Goal: Navigation & Orientation: Find specific page/section

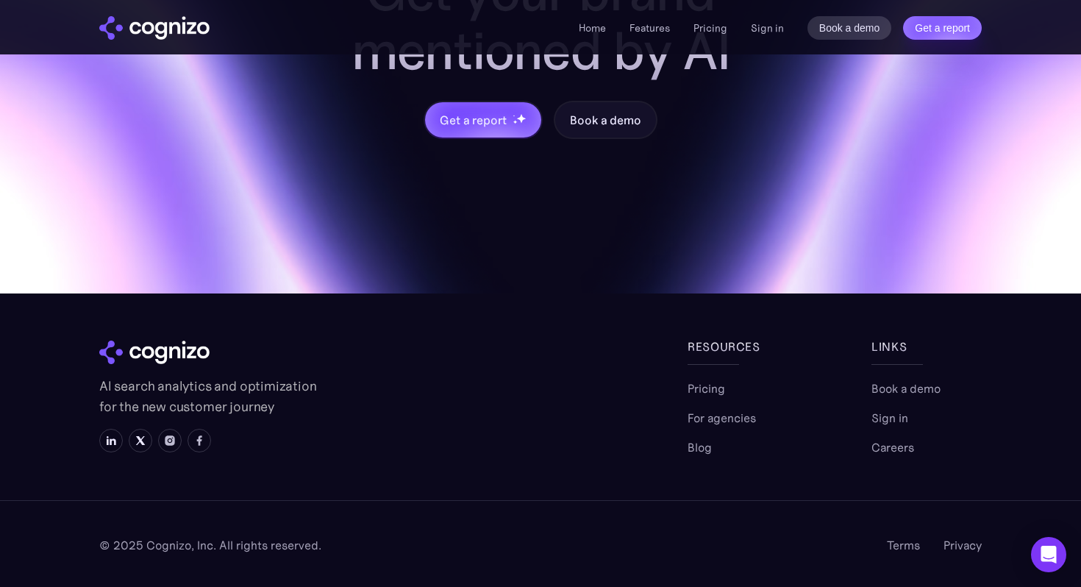
scroll to position [5890, 0]
click at [703, 455] on link "Blog" at bounding box center [699, 447] width 24 height 18
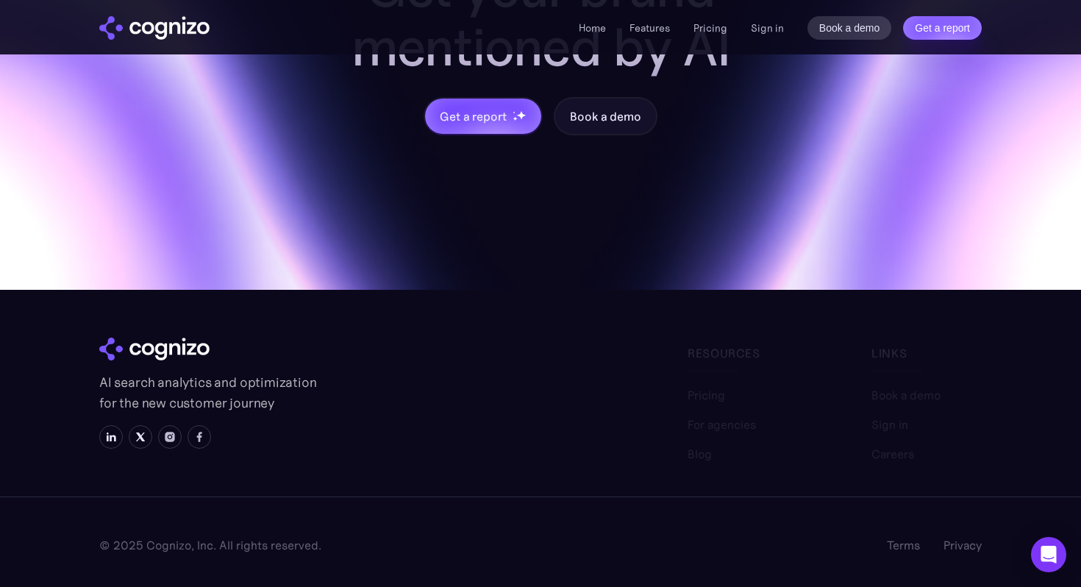
scroll to position [846, 0]
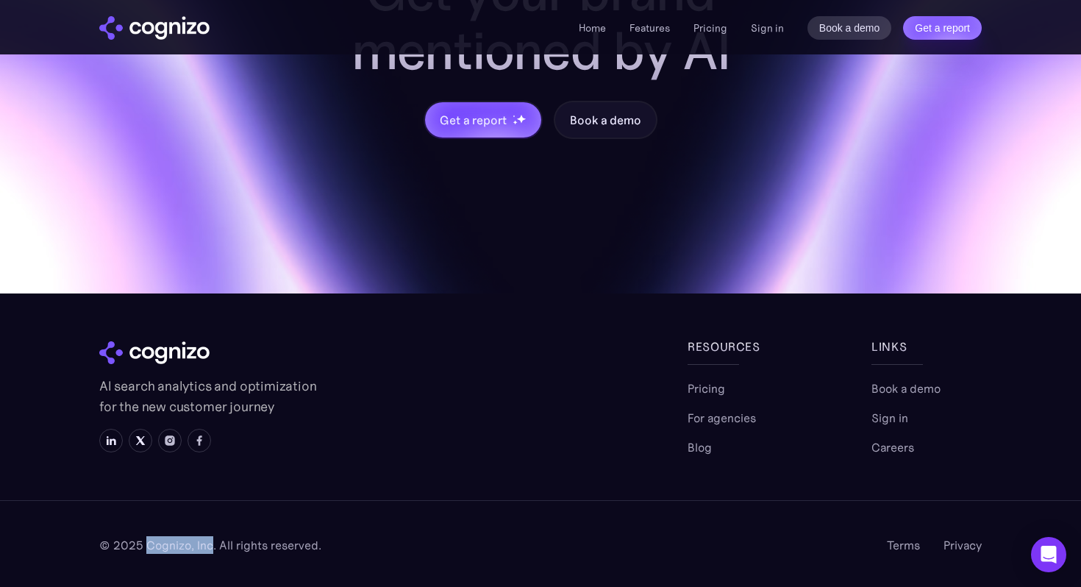
drag, startPoint x: 146, startPoint y: 548, endPoint x: 212, endPoint y: 548, distance: 66.2
click at [212, 548] on div "© 2025 Cognizo, Inc. All rights reserved." at bounding box center [210, 545] width 222 height 18
